Goal: Task Accomplishment & Management: Manage account settings

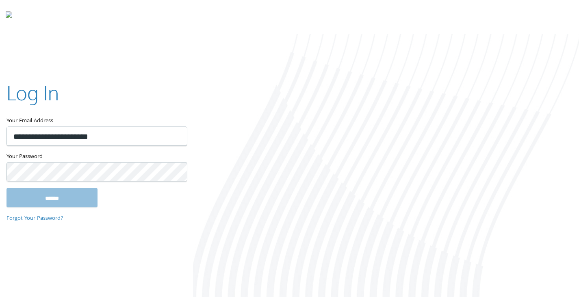
type input "**********"
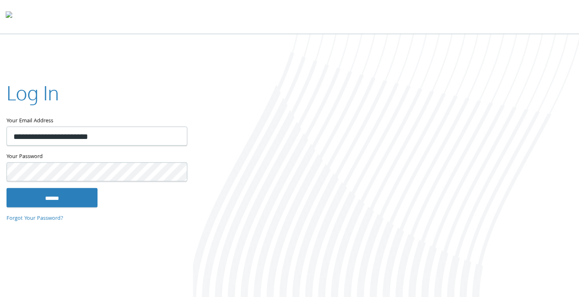
click at [7, 188] on input "******" at bounding box center [52, 198] width 91 height 20
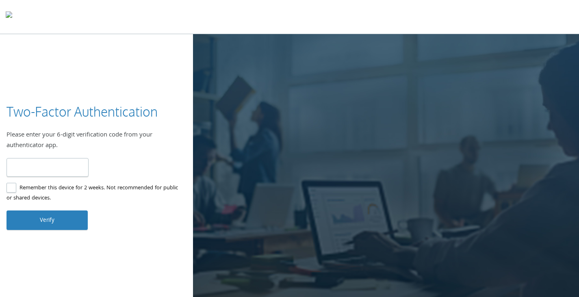
type input "******"
